Goal: Task Accomplishment & Management: Complete application form

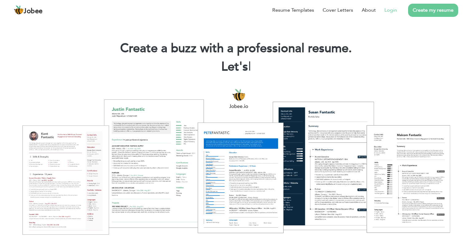
click at [395, 9] on link "Login" at bounding box center [390, 9] width 13 height 7
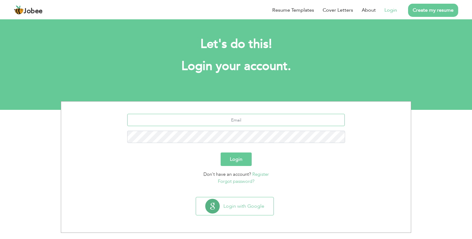
click at [295, 119] on input "text" at bounding box center [236, 120] width 218 height 12
type input "[EMAIL_ADDRESS][DOMAIN_NAME]"
click at [221, 153] on button "Login" at bounding box center [236, 160] width 31 height 14
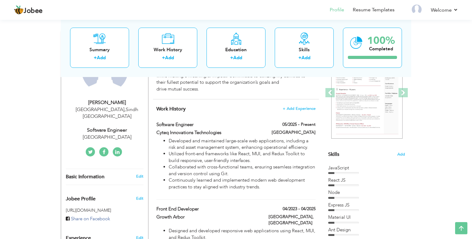
scroll to position [70, 0]
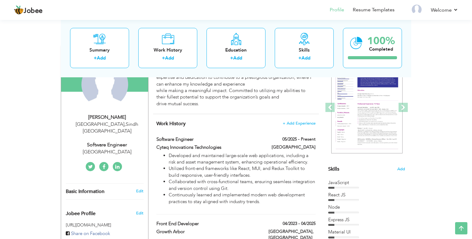
click at [118, 165] on icon at bounding box center [117, 167] width 4 height 5
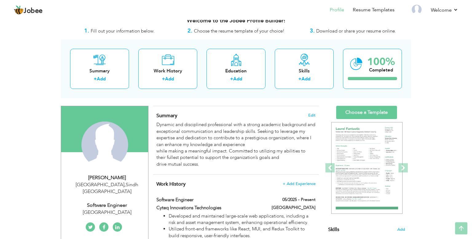
scroll to position [6, 0]
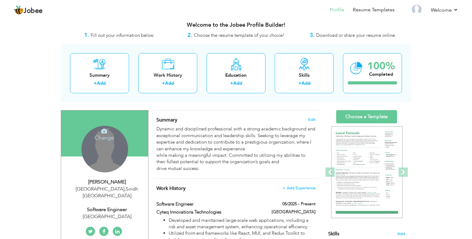
click at [102, 149] on div "Change Remove" at bounding box center [104, 149] width 47 height 47
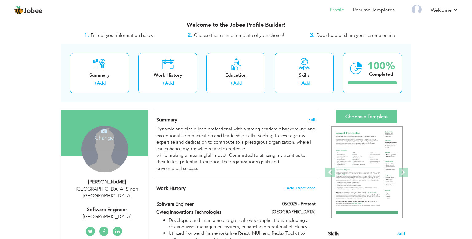
click at [101, 139] on h4 "Change" at bounding box center [104, 134] width 44 height 15
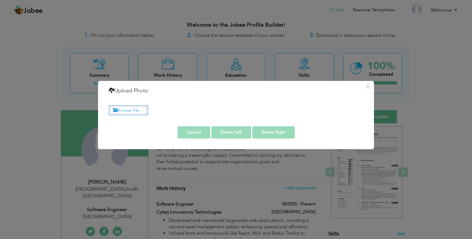
click at [130, 111] on label "Browse File ..." at bounding box center [128, 111] width 39 height 10
click at [0, 0] on input "Browse File ..." at bounding box center [0, 0] width 0 height 0
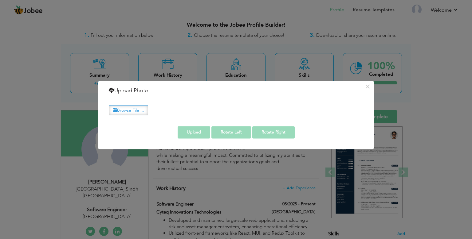
click at [135, 110] on label "Browse File ..." at bounding box center [128, 111] width 39 height 10
click at [0, 0] on input "Browse File ..." at bounding box center [0, 0] width 0 height 0
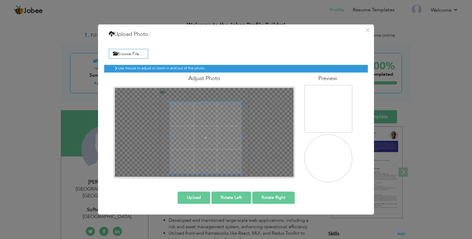
click at [211, 144] on span at bounding box center [205, 137] width 71 height 71
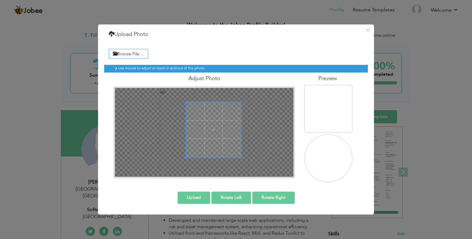
click at [186, 150] on div at bounding box center [213, 129] width 55 height 55
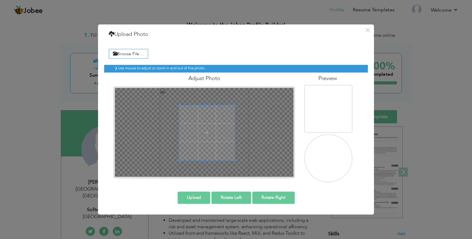
click at [204, 132] on span at bounding box center [206, 132] width 55 height 55
click at [224, 117] on div at bounding box center [203, 135] width 49 height 49
click at [205, 131] on span at bounding box center [205, 130] width 49 height 49
click at [193, 148] on div at bounding box center [205, 130] width 49 height 49
click at [206, 113] on div at bounding box center [205, 130] width 49 height 49
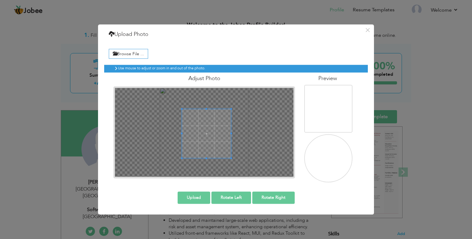
click at [205, 133] on span at bounding box center [206, 133] width 49 height 49
click at [189, 197] on button "Upload" at bounding box center [194, 198] width 33 height 12
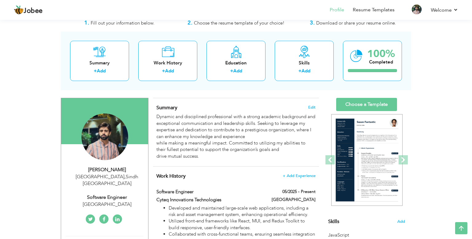
scroll to position [0, 0]
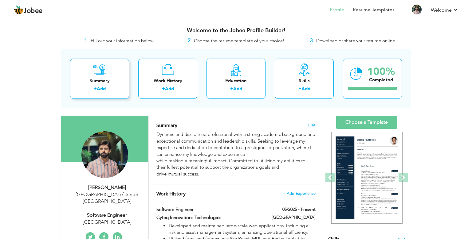
click at [96, 84] on div "Summary" at bounding box center [99, 81] width 49 height 6
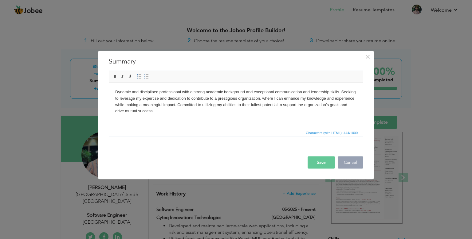
click at [352, 164] on button "Cancel" at bounding box center [350, 162] width 25 height 12
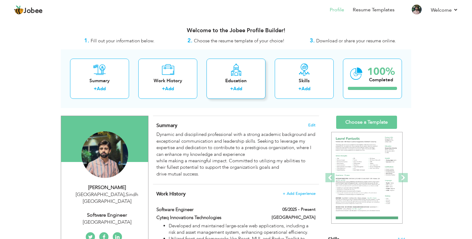
click at [232, 90] on label "+" at bounding box center [231, 89] width 3 height 6
radio input "true"
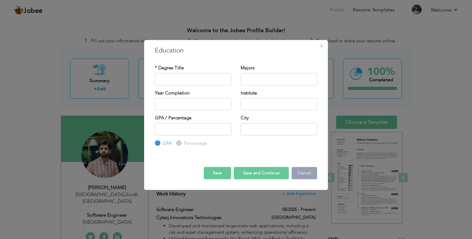
click at [309, 170] on button "Cancel" at bounding box center [303, 173] width 25 height 12
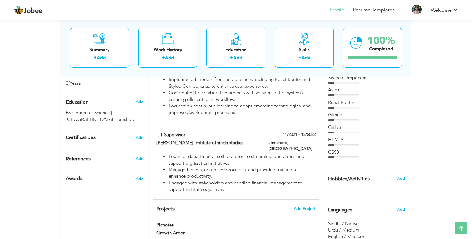
scroll to position [265, 0]
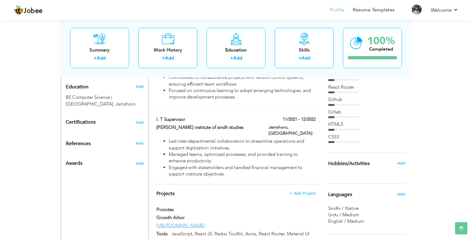
click at [22, 140] on div "View Resume Export PDF Profile Summary Public Link Experience Education Awards …" at bounding box center [236, 45] width 472 height 584
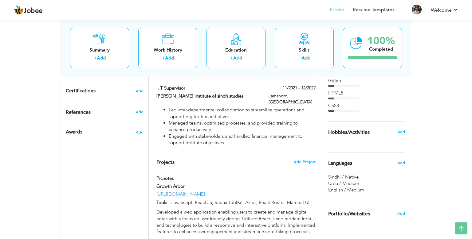
scroll to position [330, 0]
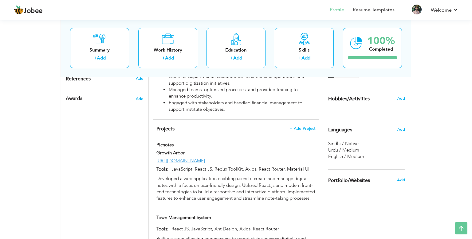
click at [402, 179] on span "Add" at bounding box center [401, 181] width 8 height 6
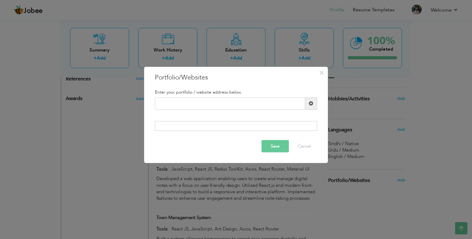
click at [254, 125] on div at bounding box center [236, 126] width 162 height 10
click at [184, 129] on div at bounding box center [236, 126] width 162 height 10
click at [320, 74] on span "×" at bounding box center [321, 72] width 5 height 11
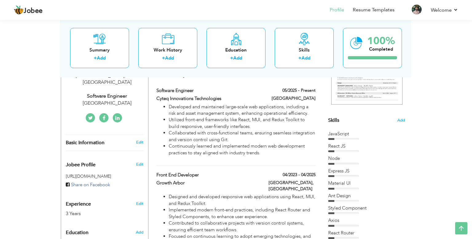
scroll to position [103, 0]
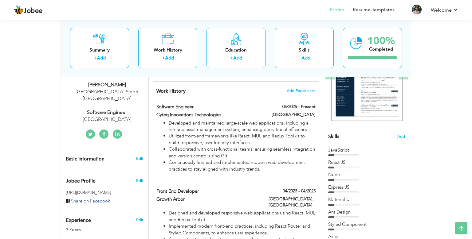
click at [90, 132] on icon at bounding box center [90, 134] width 5 height 5
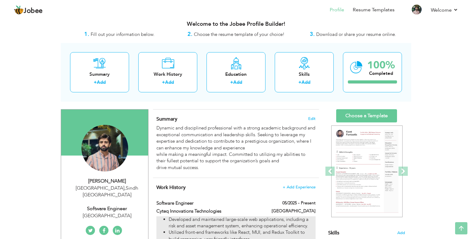
scroll to position [0, 0]
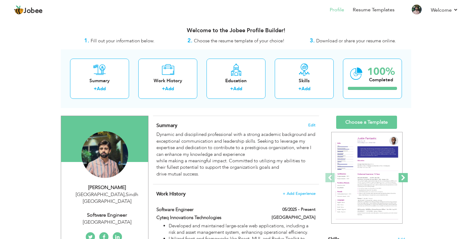
click at [404, 178] on span at bounding box center [402, 177] width 9 height 9
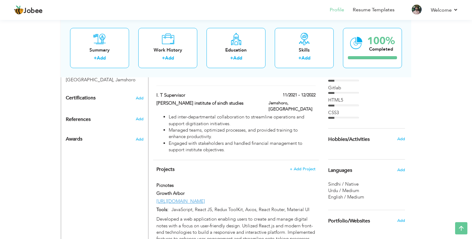
scroll to position [292, 0]
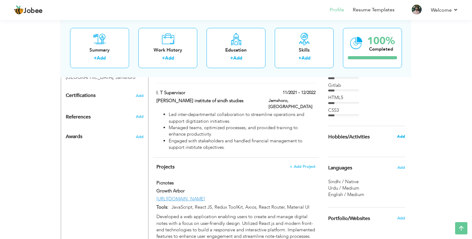
click at [401, 137] on span "Add" at bounding box center [401, 137] width 8 height 6
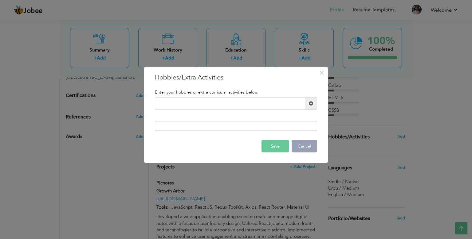
click at [303, 143] on button "Cancel" at bounding box center [303, 146] width 25 height 12
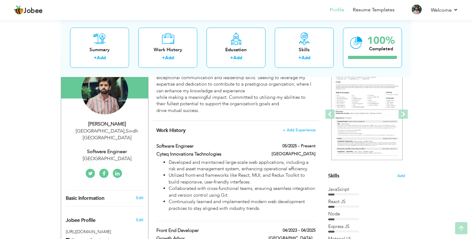
scroll to position [65, 0]
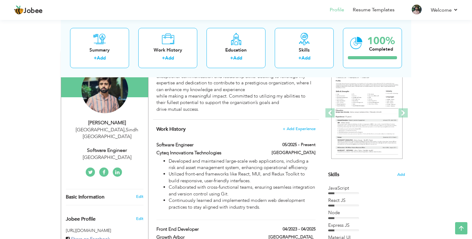
click at [116, 170] on icon at bounding box center [117, 172] width 4 height 5
click at [139, 194] on link "Edit" at bounding box center [139, 197] width 7 height 6
type input "Nawab"
type input "Ali"
type input "03440004181"
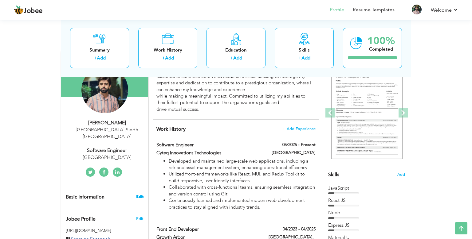
select select "number:166"
type input "Sindh"
type input "[GEOGRAPHIC_DATA]"
select select "number:5"
type input "[GEOGRAPHIC_DATA]"
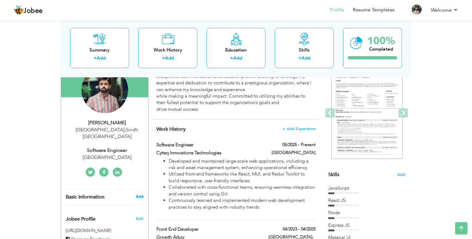
type input "Software Engineer"
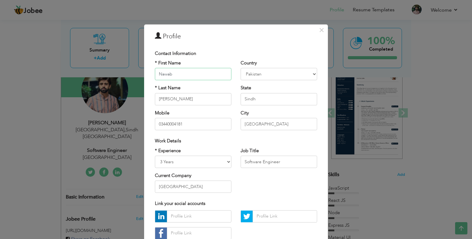
scroll to position [42, 0]
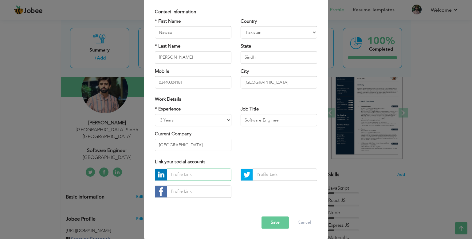
click at [177, 176] on input "text" at bounding box center [199, 175] width 64 height 12
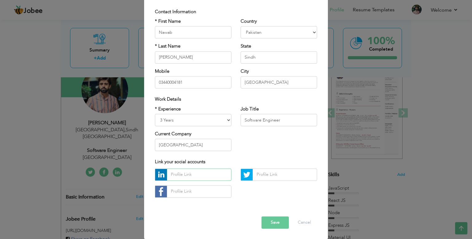
click at [182, 174] on input "text" at bounding box center [199, 175] width 64 height 12
paste input "https://www.linkedin.com/in/nawab-ali-429958159/"
type input "https://www.linkedin.com/in/nawab-ali-429958159/"
click at [167, 174] on img at bounding box center [161, 175] width 12 height 12
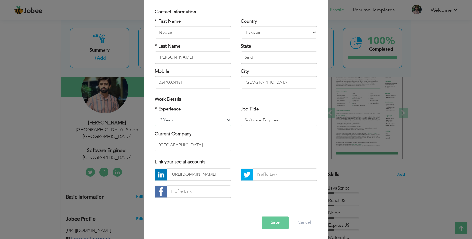
click at [155, 114] on select "Entry Level Less than 1 Year 1 Year 2 Years 3 Years 4 Years 5 Years 6 Years 7 Y…" at bounding box center [193, 120] width 76 height 12
click at [249, 139] on div "* Experience Entry Level Less than 1 Year 1 Year 2 Years 3 Years 4 Years 5 Year…" at bounding box center [235, 131] width 171 height 50
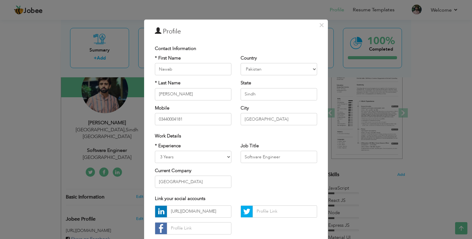
scroll to position [42, 0]
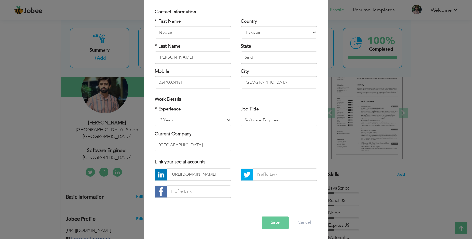
click at [278, 220] on button "Save" at bounding box center [274, 223] width 27 height 12
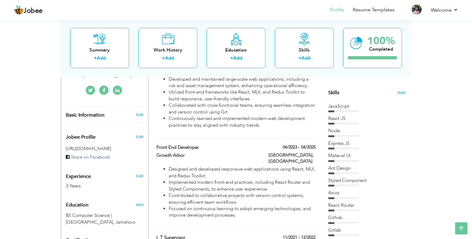
scroll to position [162, 0]
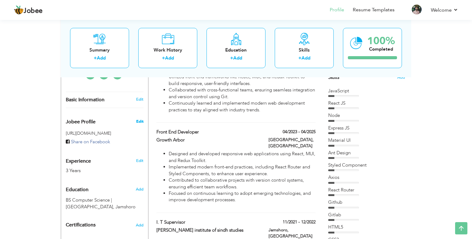
click at [142, 119] on span "Edit" at bounding box center [139, 122] width 7 height 6
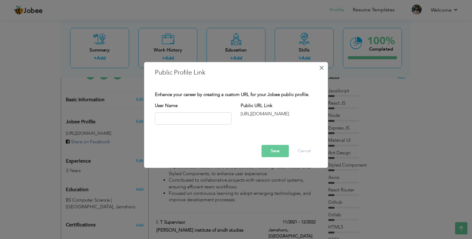
click at [322, 65] on span "×" at bounding box center [321, 67] width 5 height 11
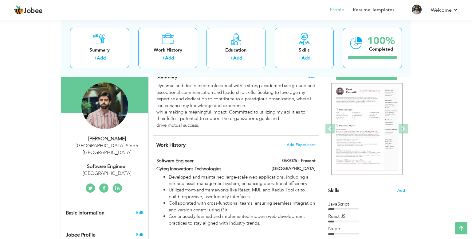
scroll to position [38, 0]
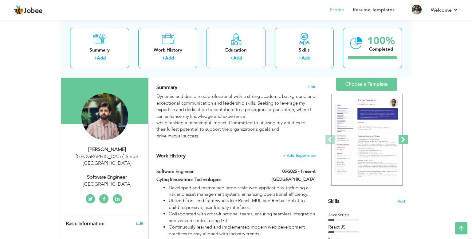
click at [402, 141] on span at bounding box center [402, 139] width 9 height 9
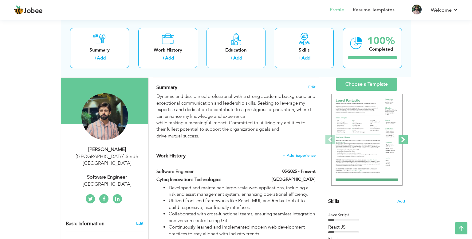
click at [402, 141] on span at bounding box center [402, 139] width 9 height 9
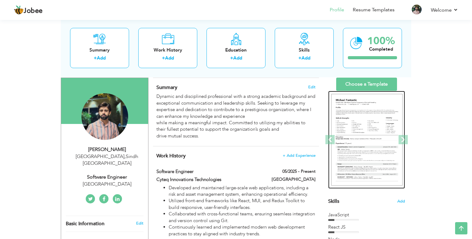
click at [369, 141] on img at bounding box center [366, 140] width 71 height 92
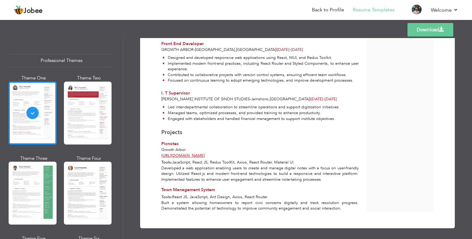
scroll to position [222, 0]
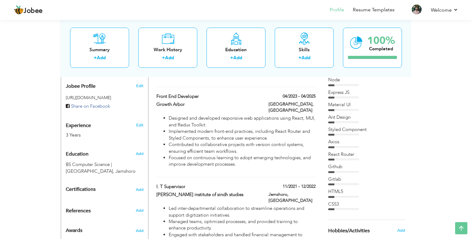
scroll to position [200, 0]
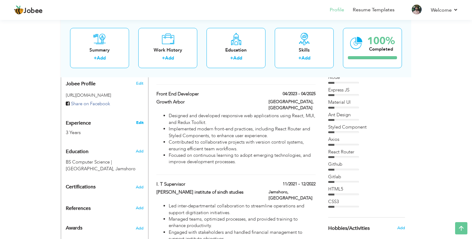
click at [139, 120] on link "Edit" at bounding box center [139, 123] width 7 height 6
type input "Nawab"
type input "Ali"
type input "03440004181"
select select "number:166"
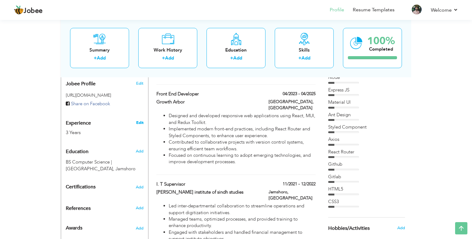
type input "Sindh"
type input "[GEOGRAPHIC_DATA]"
select select "number:5"
type input "[GEOGRAPHIC_DATA]"
type input "Software Engineer"
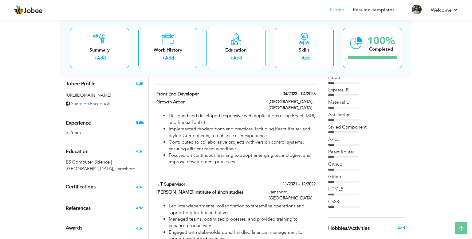
type input "https://www.linkedin.com/in/nawab-ali-429958159/"
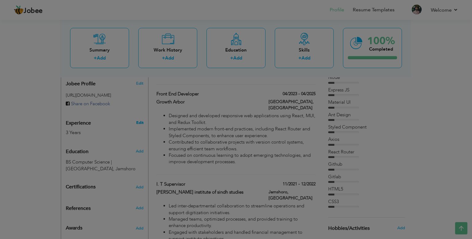
scroll to position [0, 39]
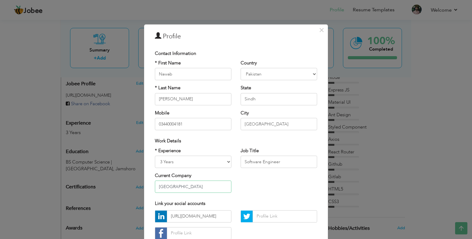
click at [164, 189] on input "[GEOGRAPHIC_DATA]" at bounding box center [193, 187] width 76 height 12
paste input "Cyteq Innovations Technologies"
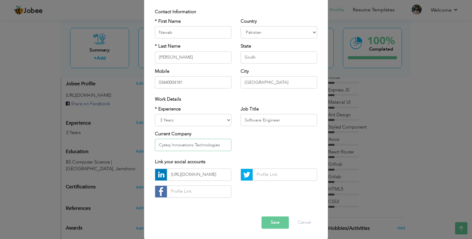
type input "Cyteq Innovations Technologies"
click at [275, 224] on button "Save" at bounding box center [274, 223] width 27 height 12
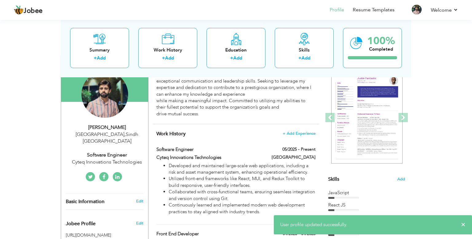
scroll to position [38, 0]
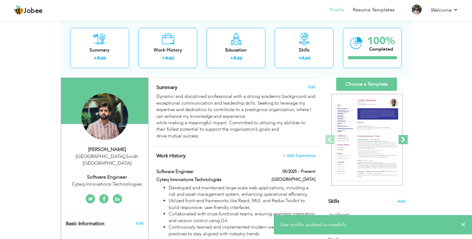
click at [404, 142] on span at bounding box center [402, 139] width 9 height 9
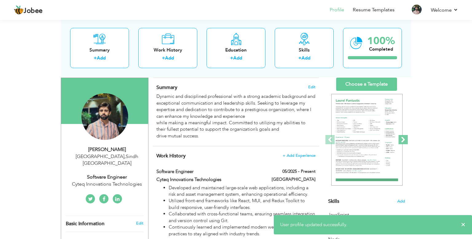
click at [404, 142] on span at bounding box center [402, 139] width 9 height 9
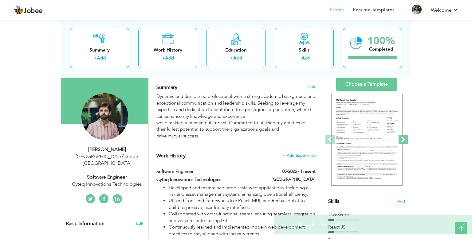
click at [404, 142] on span at bounding box center [402, 139] width 9 height 9
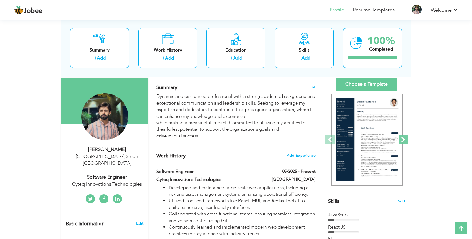
click at [401, 139] on span at bounding box center [402, 139] width 9 height 9
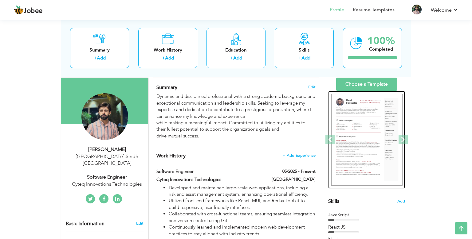
click at [375, 139] on img at bounding box center [366, 140] width 71 height 92
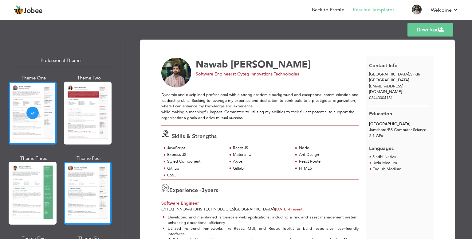
click at [80, 193] on div at bounding box center [88, 193] width 48 height 63
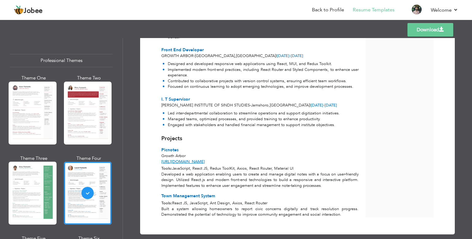
scroll to position [222, 0]
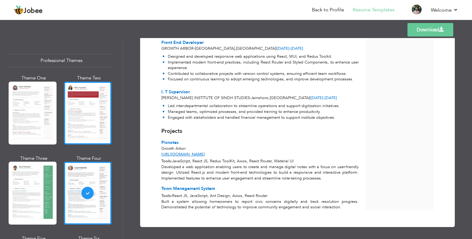
click at [99, 118] on div at bounding box center [88, 113] width 48 height 63
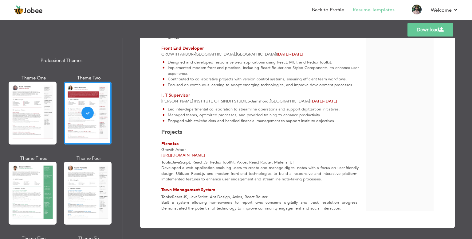
scroll to position [219, 0]
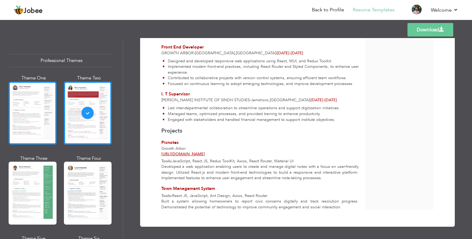
click at [41, 127] on div at bounding box center [33, 113] width 48 height 63
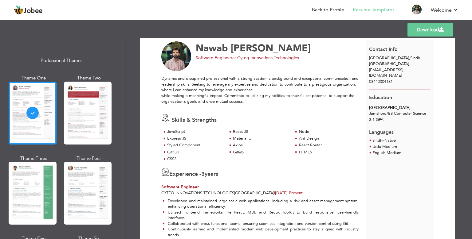
scroll to position [1, 0]
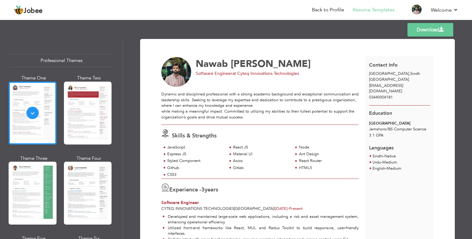
click at [429, 30] on link "Download" at bounding box center [430, 30] width 46 height 14
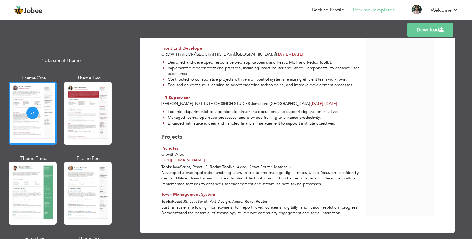
scroll to position [222, 0]
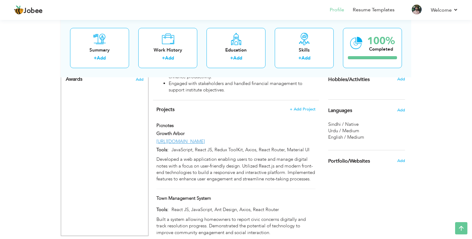
scroll to position [284, 0]
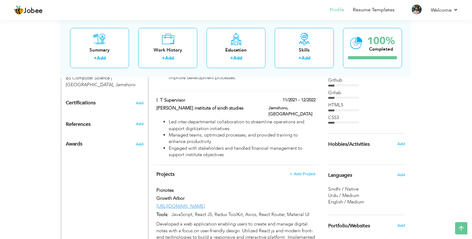
click at [75, 122] on span "References" at bounding box center [78, 125] width 25 height 6
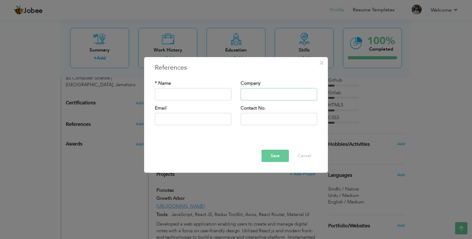
click at [272, 94] on input "text" at bounding box center [278, 94] width 76 height 12
click at [318, 65] on button "×" at bounding box center [321, 63] width 10 height 10
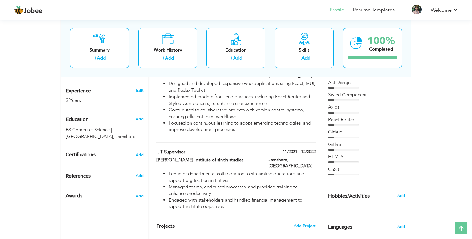
scroll to position [265, 0]
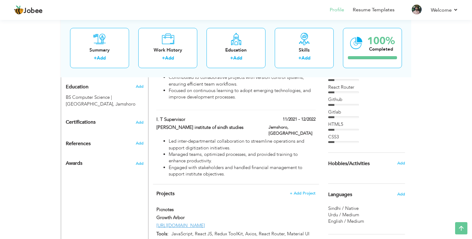
click at [78, 141] on span "References" at bounding box center [78, 144] width 25 height 6
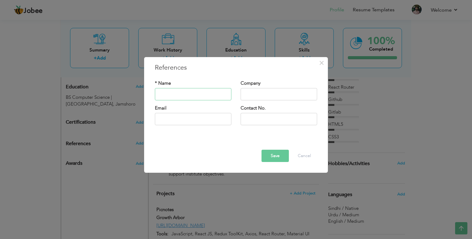
click at [178, 96] on input "text" at bounding box center [193, 94] width 76 height 12
type input "[PERSON_NAME] [PERSON_NAME]"
type input "[GEOGRAPHIC_DATA]"
click at [176, 123] on input "text" at bounding box center [193, 119] width 76 height 12
click at [180, 121] on input "text" at bounding box center [193, 119] width 76 height 12
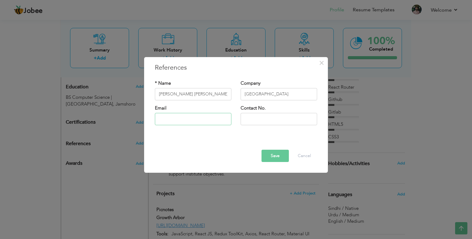
paste input "[EMAIL_ADDRESS][DOMAIN_NAME]"
type input "[EMAIL_ADDRESS][DOMAIN_NAME]"
click at [246, 120] on input "text" at bounding box center [278, 119] width 76 height 12
paste input "3322676301"
type input "[PHONE_NUMBER]"
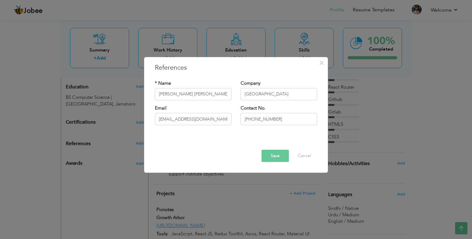
click at [274, 156] on button "Save" at bounding box center [274, 156] width 27 height 12
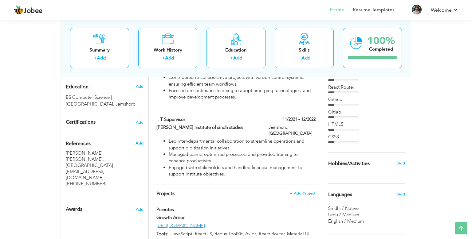
click at [140, 141] on span "Add" at bounding box center [139, 144] width 8 height 6
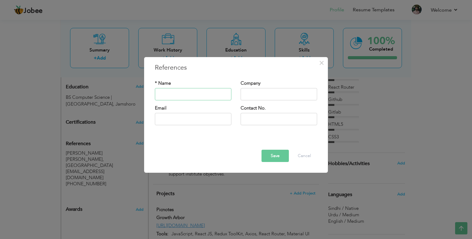
click at [186, 97] on input "text" at bounding box center [193, 94] width 76 height 12
type input "Dr. [PERSON_NAME] [PERSON_NAME]"
type input "[GEOGRAPHIC_DATA]"
click at [180, 121] on input "text" at bounding box center [193, 119] width 76 height 12
paste input "[EMAIL_ADDRESS][DOMAIN_NAME]"
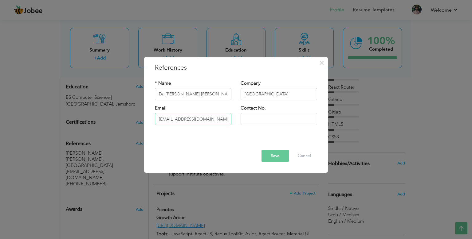
type input "[EMAIL_ADDRESS][DOMAIN_NAME]"
click at [272, 155] on button "Save" at bounding box center [274, 156] width 27 height 12
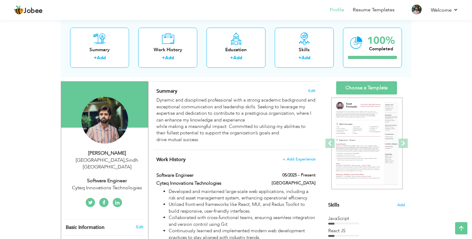
scroll to position [6, 0]
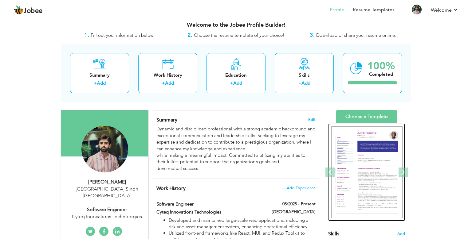
click at [382, 174] on img at bounding box center [366, 173] width 71 height 92
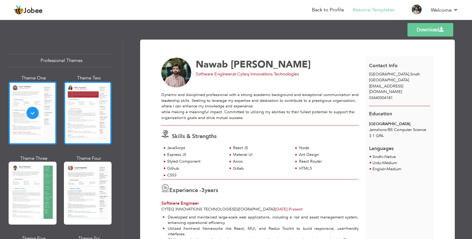
click at [84, 125] on div at bounding box center [88, 113] width 48 height 63
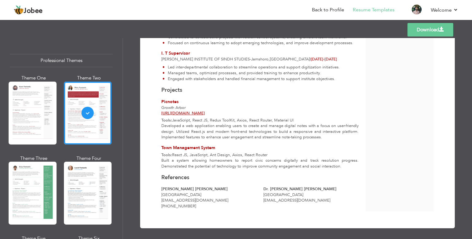
scroll to position [262, 0]
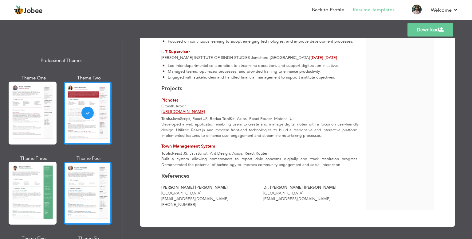
click at [86, 189] on div at bounding box center [88, 193] width 48 height 63
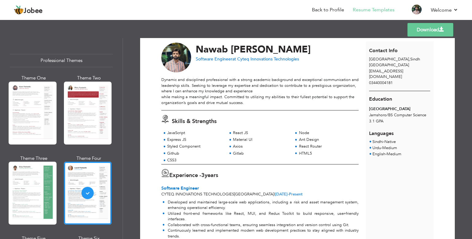
scroll to position [0, 0]
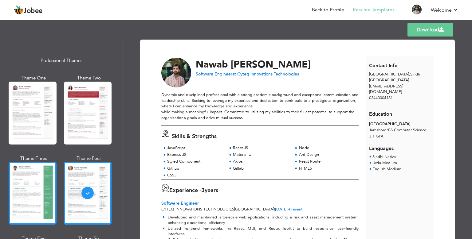
click at [44, 188] on div at bounding box center [33, 193] width 48 height 63
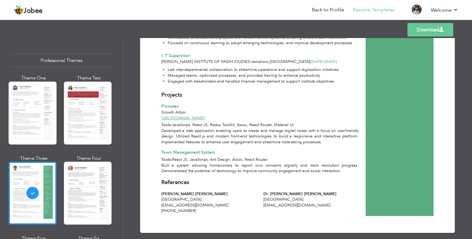
scroll to position [264, 0]
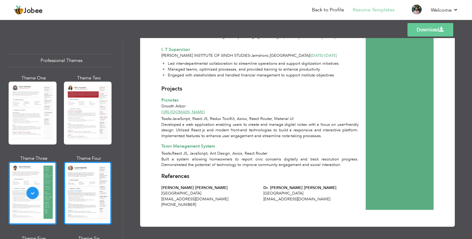
click at [83, 195] on div at bounding box center [88, 193] width 48 height 63
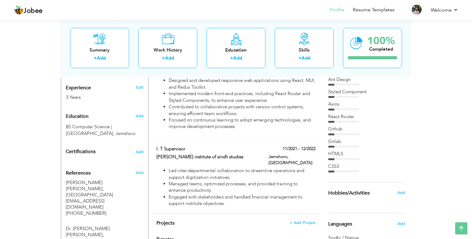
scroll to position [232, 0]
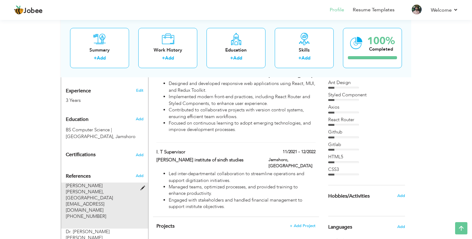
click at [104, 183] on span "[PERSON_NAME] [PERSON_NAME]," at bounding box center [85, 189] width 38 height 12
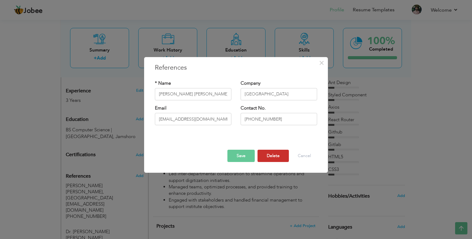
click at [264, 160] on button "Delete" at bounding box center [272, 156] width 31 height 12
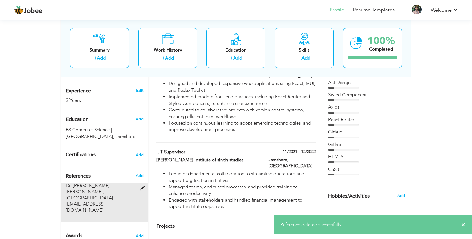
click at [143, 186] on span at bounding box center [144, 188] width 8 height 5
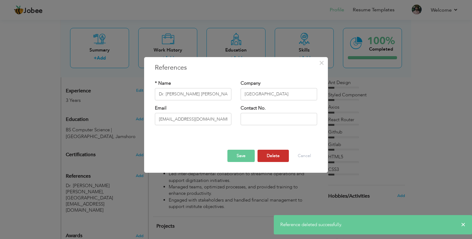
click at [272, 159] on button "Delete" at bounding box center [272, 156] width 31 height 12
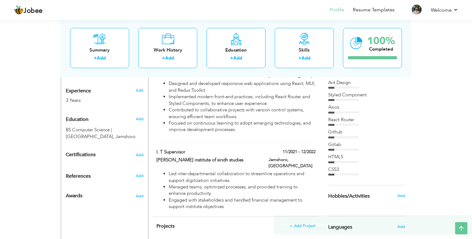
click at [462, 224] on body "Jobee Profile Resume Templates Resume Templates Cover Letters About My Resume W…" at bounding box center [236, 69] width 472 height 603
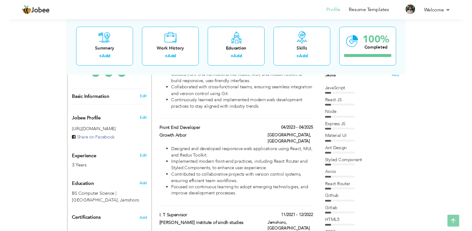
scroll to position [362, 0]
